Goal: Task Accomplishment & Management: Manage account settings

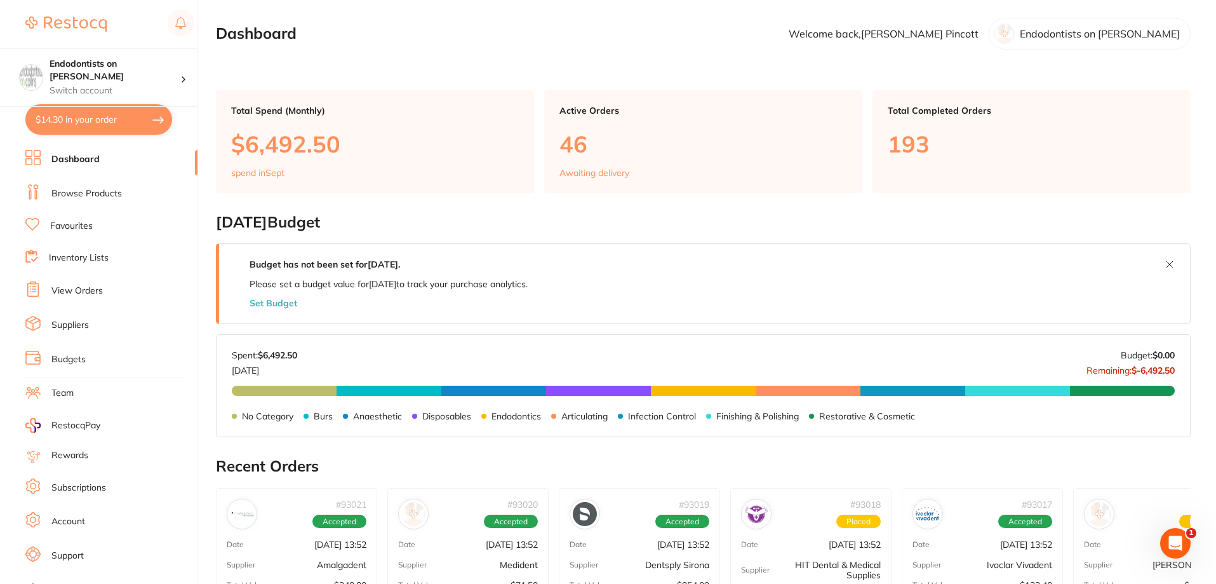
click at [90, 194] on link "Browse Products" at bounding box center [86, 193] width 70 height 13
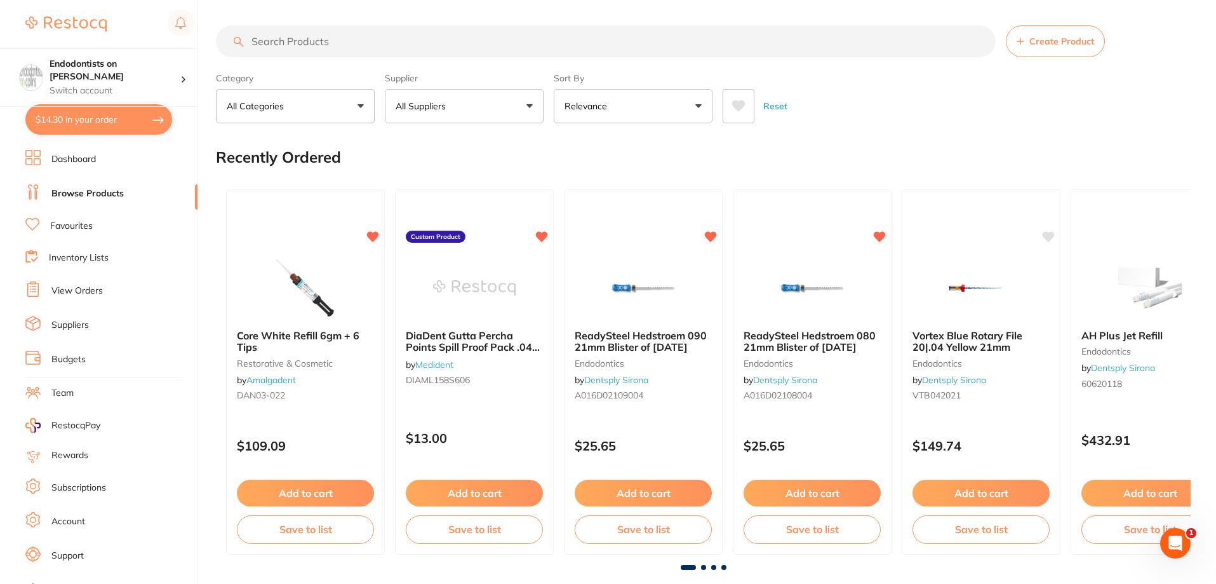
click at [78, 156] on link "Dashboard" at bounding box center [73, 159] width 44 height 13
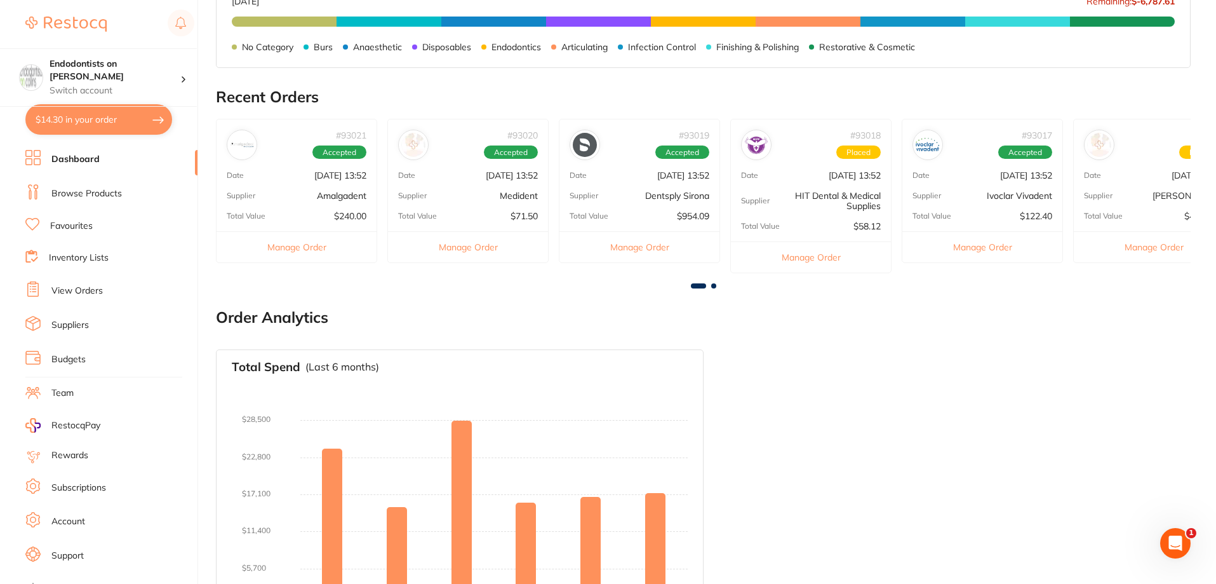
scroll to position [432, 0]
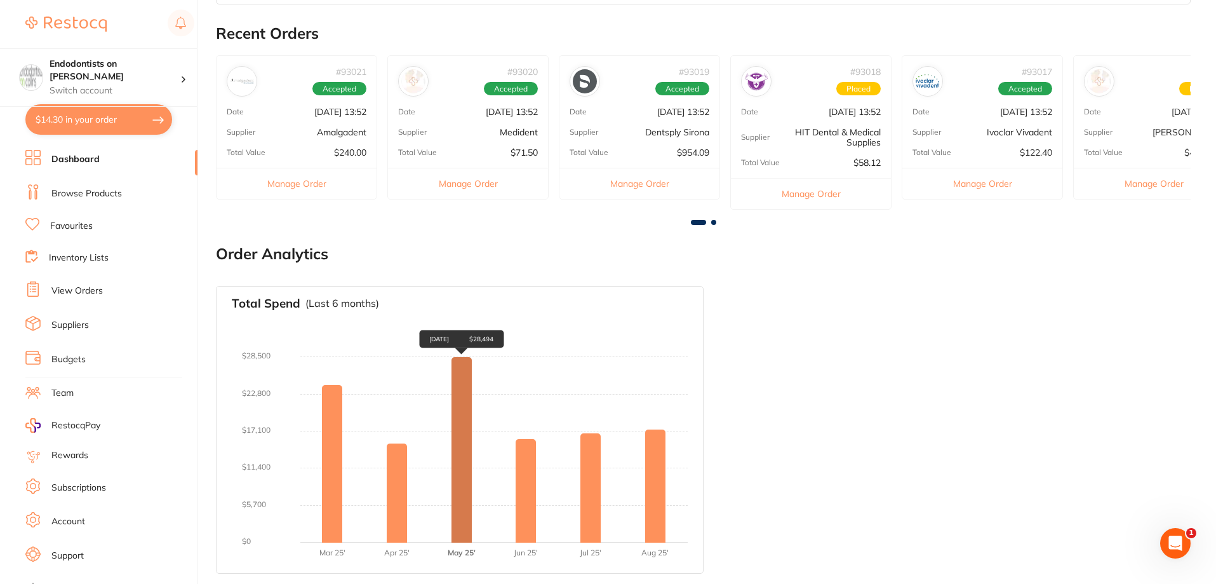
click at [464, 378] on div "[DATE] $28,494" at bounding box center [461, 449] width 20 height 185
click at [467, 388] on div "[DATE] $28,494" at bounding box center [461, 449] width 20 height 185
click at [482, 335] on p "$28,494" at bounding box center [481, 339] width 24 height 8
click at [483, 339] on p "$28,494" at bounding box center [481, 339] width 24 height 8
click at [464, 464] on div "[DATE] $28,494" at bounding box center [461, 449] width 20 height 185
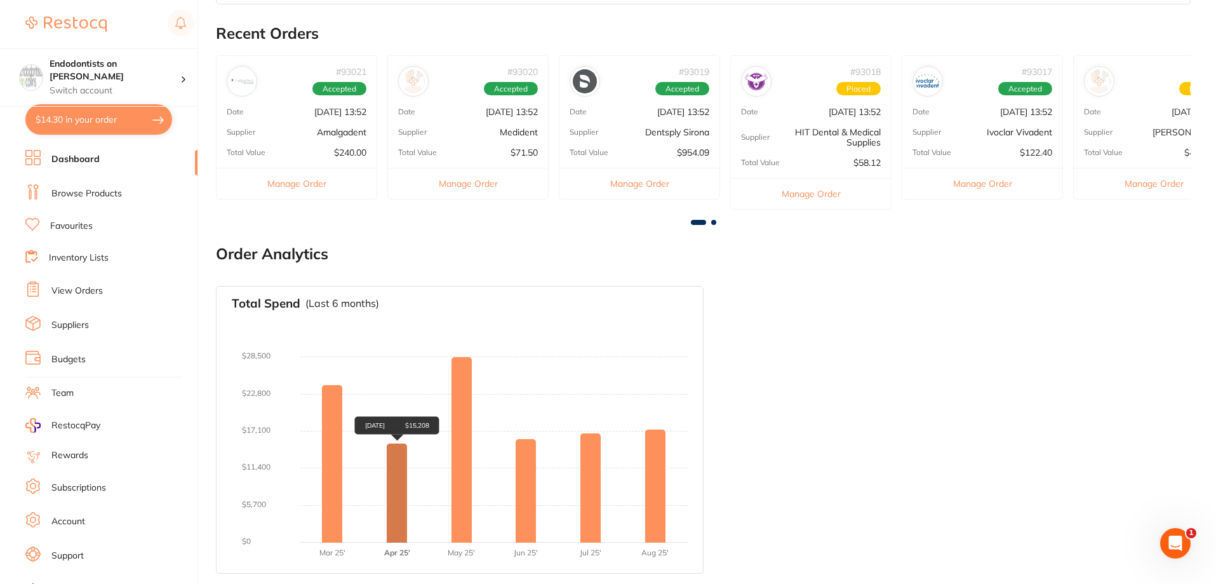
click at [396, 491] on div "[DATE] $15,208" at bounding box center [397, 492] width 20 height 99
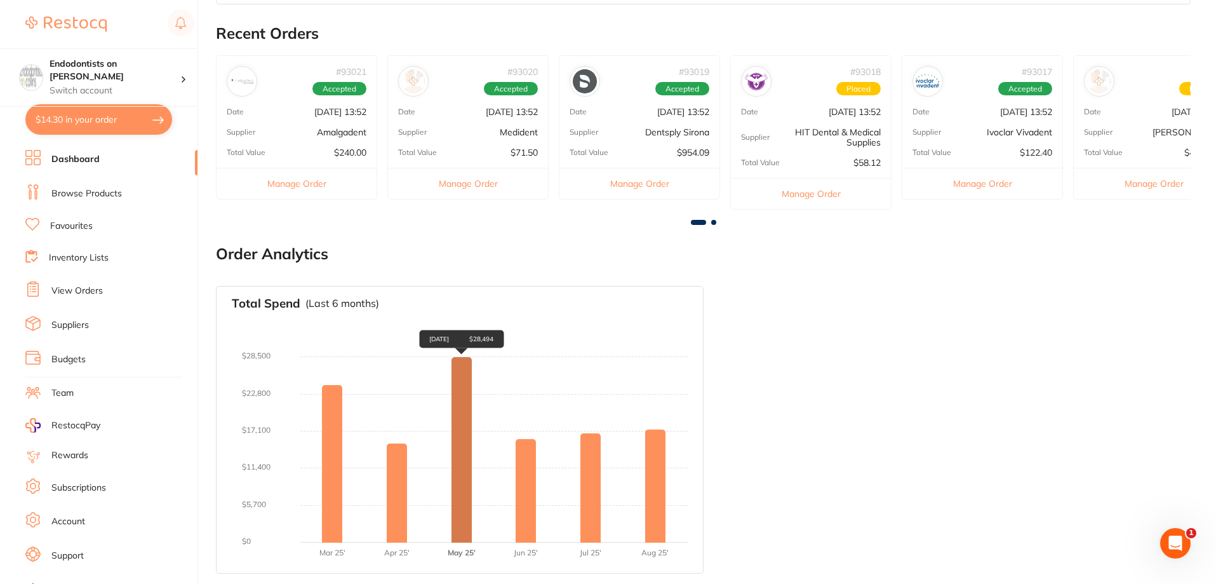
click at [461, 542] on div "[DATE] $28,494" at bounding box center [461, 449] width 20 height 185
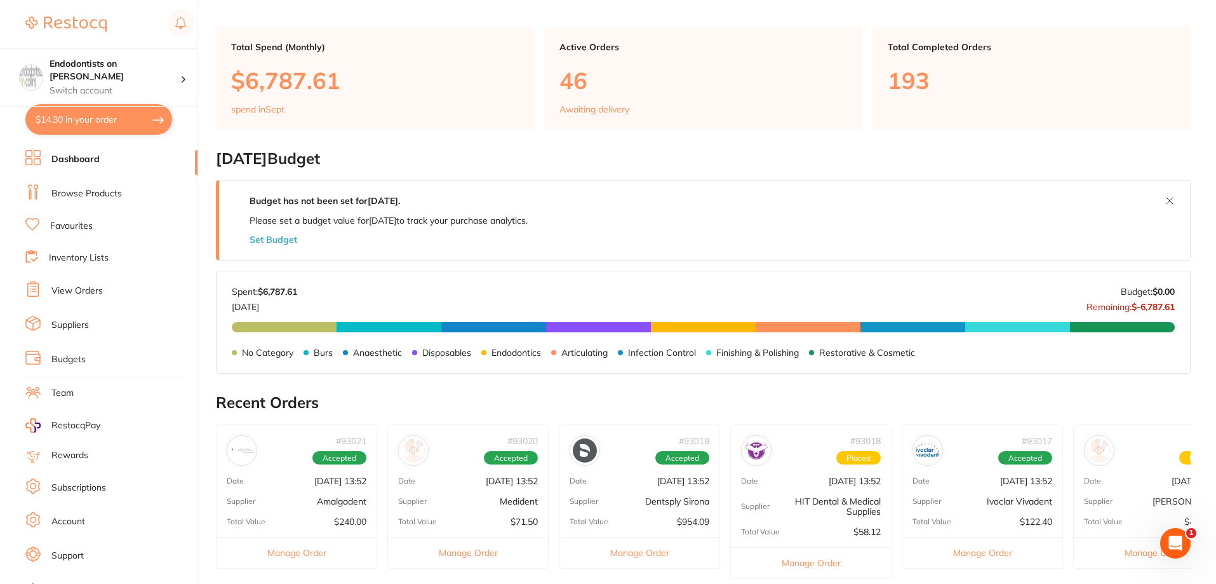
scroll to position [0, 0]
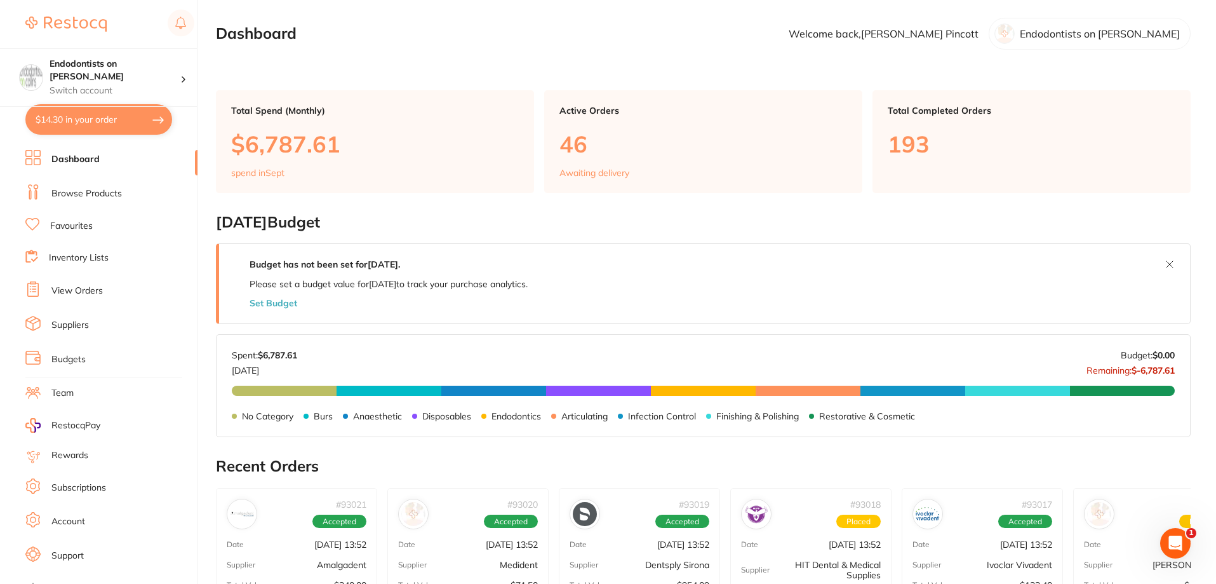
click at [264, 166] on div "Total Spend (Monthly) $6,787.61 spend in Sept" at bounding box center [375, 141] width 318 height 103
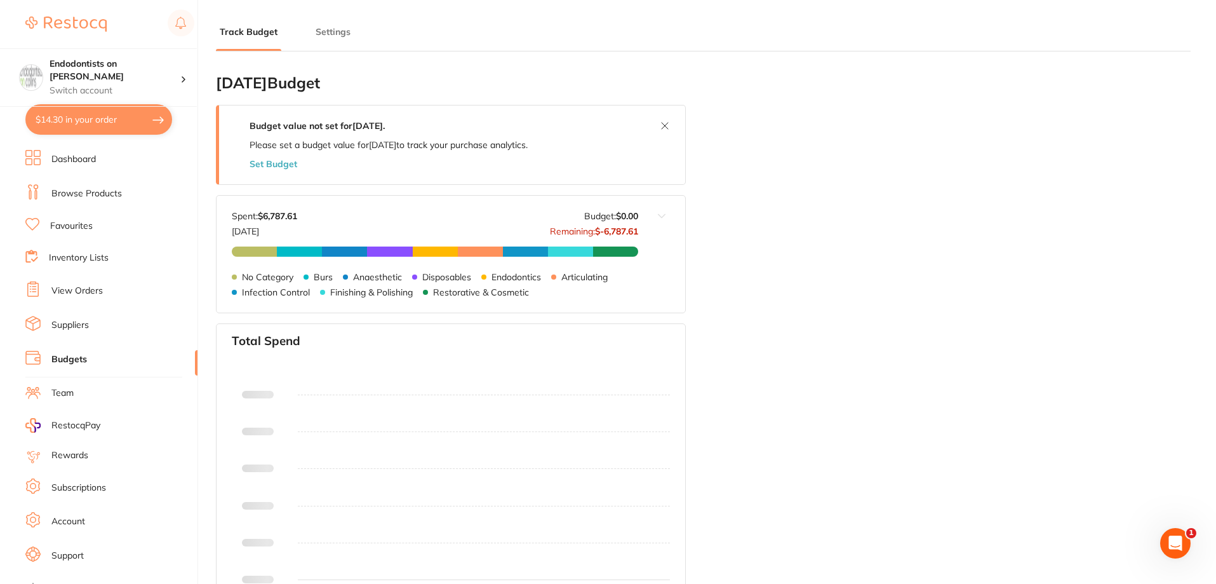
type input "0.0"
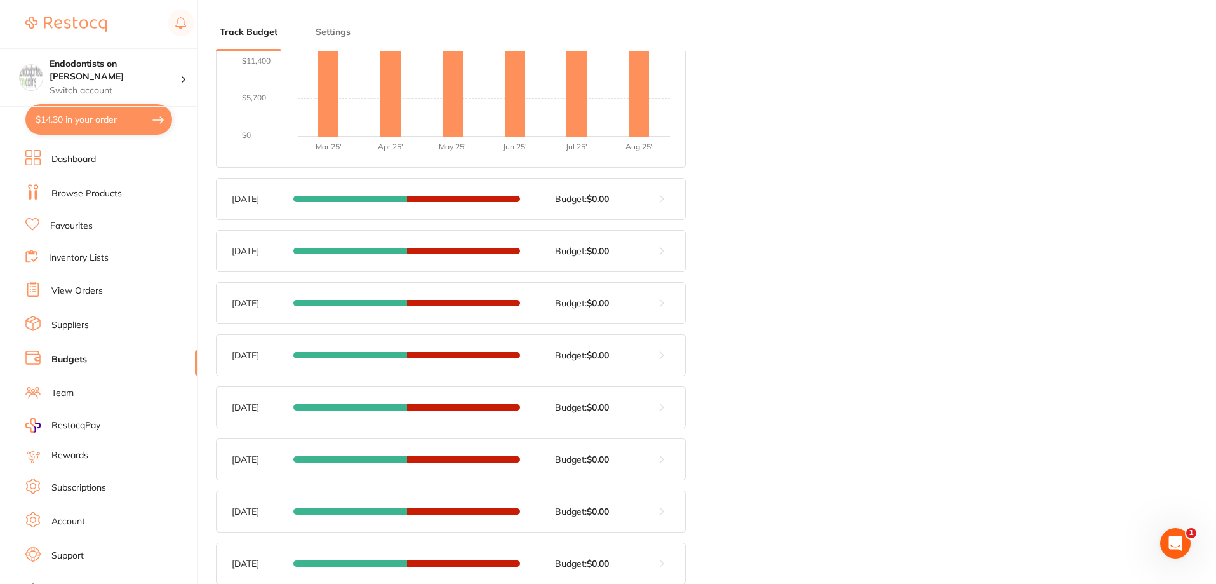
scroll to position [444, 0]
click at [665, 352] on button at bounding box center [661, 354] width 47 height 41
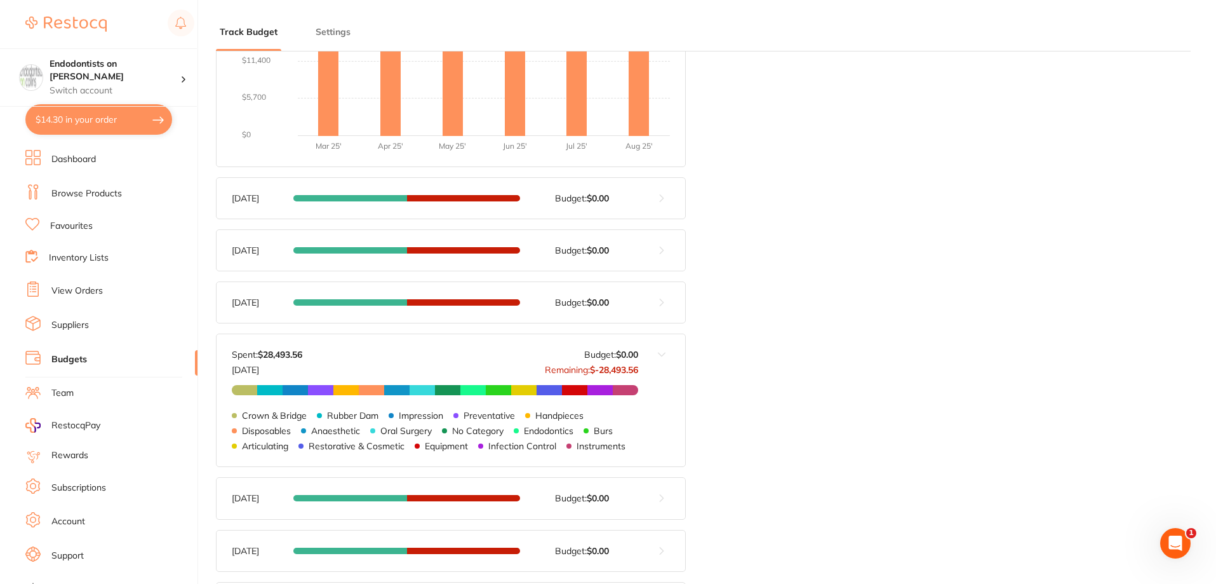
click at [653, 295] on button at bounding box center [661, 302] width 47 height 41
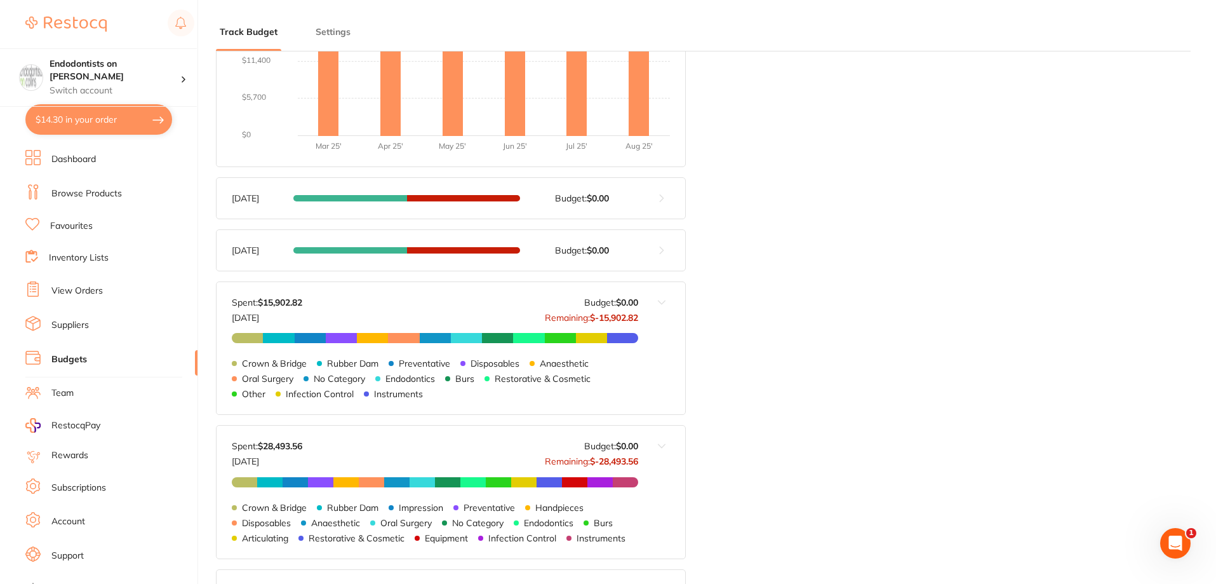
click at [637, 252] on div "[DATE] Budget: $0.00" at bounding box center [435, 250] width 406 height 10
click at [591, 243] on div "[DATE] Budget: $0.00 Spent: $16,777.78 [DATE] Budget: $0.00 Remaining: $-16,777…" at bounding box center [428, 250] width 422 height 41
click at [668, 242] on button at bounding box center [661, 250] width 47 height 41
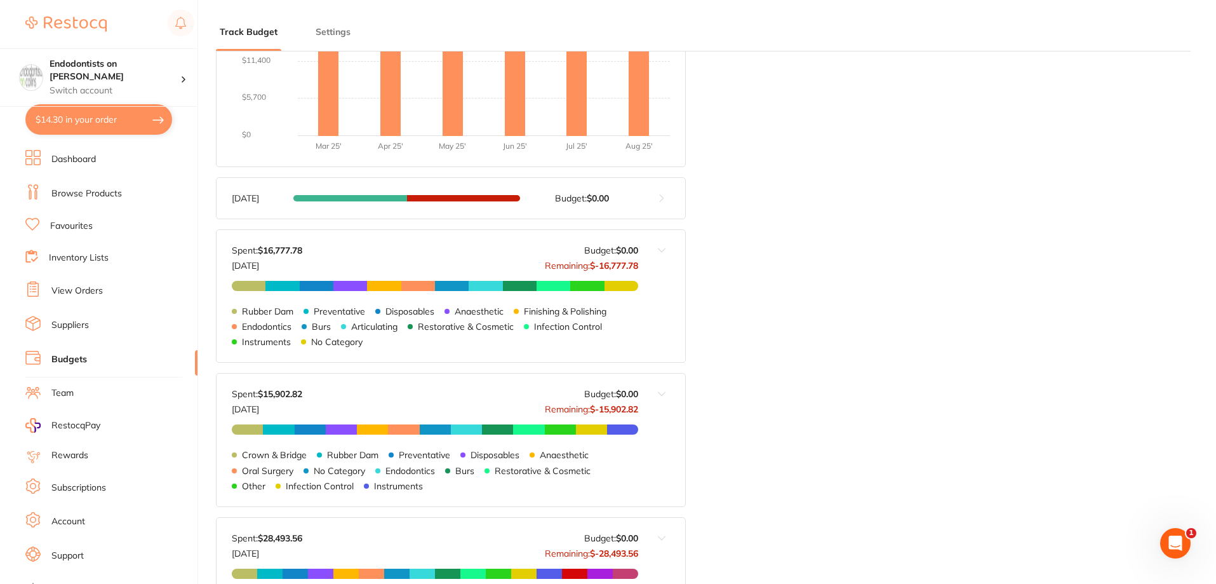
click at [643, 197] on button at bounding box center [661, 198] width 47 height 41
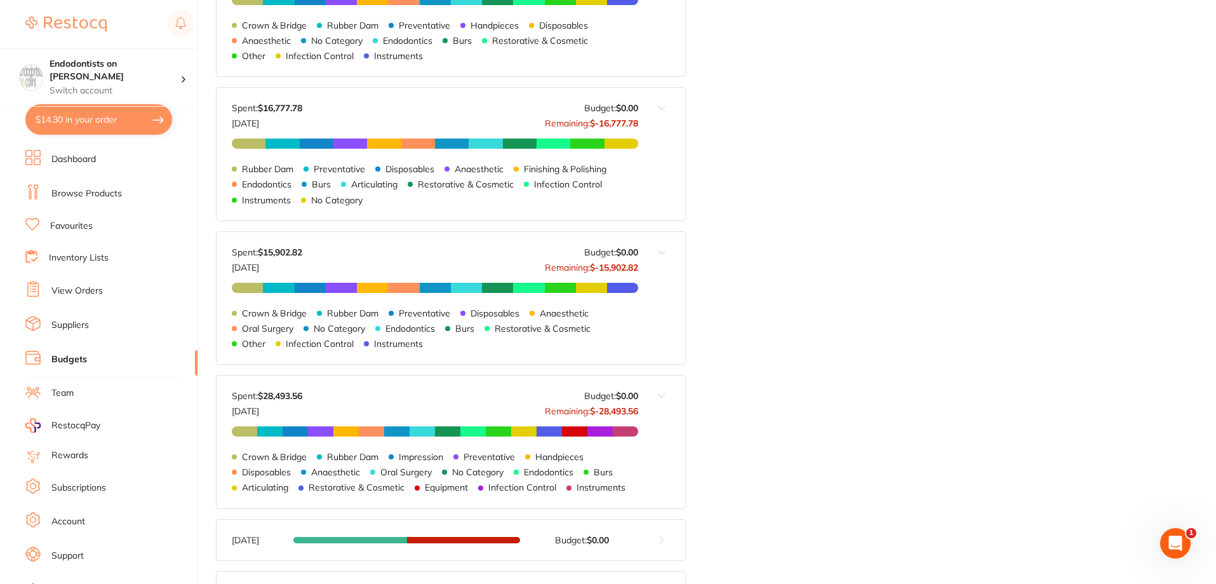
scroll to position [698, 0]
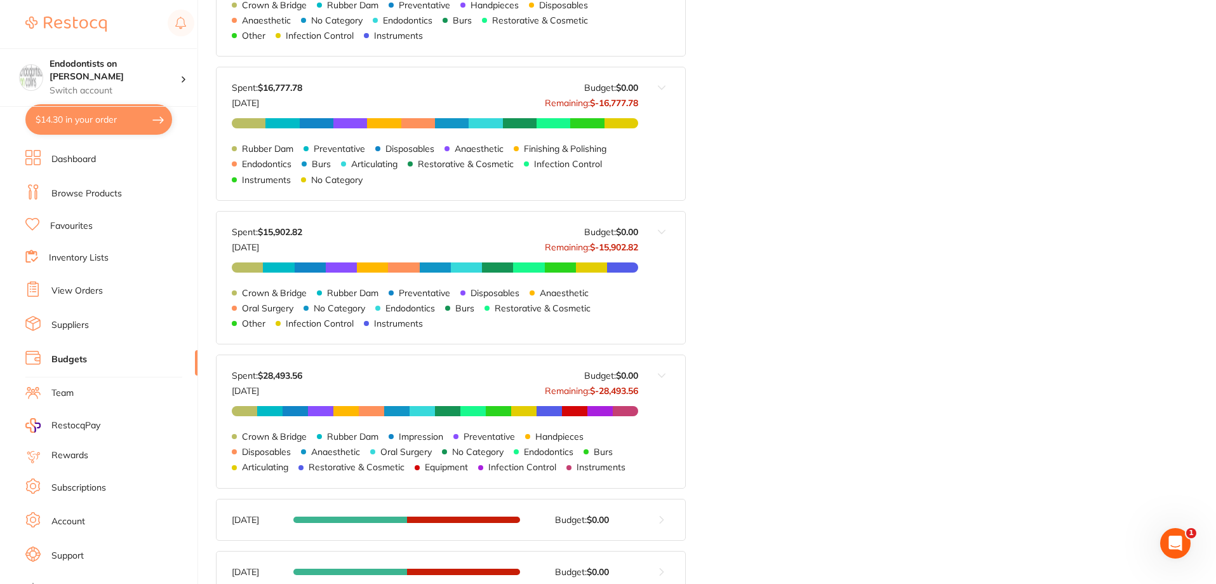
click at [60, 159] on link "Dashboard" at bounding box center [73, 159] width 44 height 13
